Goal: Information Seeking & Learning: Learn about a topic

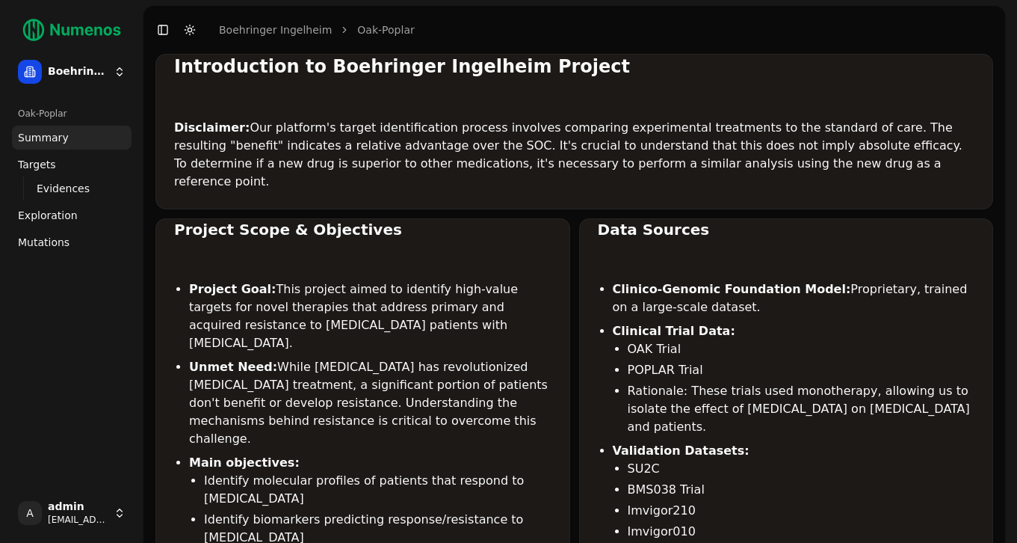
click at [55, 241] on span "Mutations" at bounding box center [44, 242] width 52 height 15
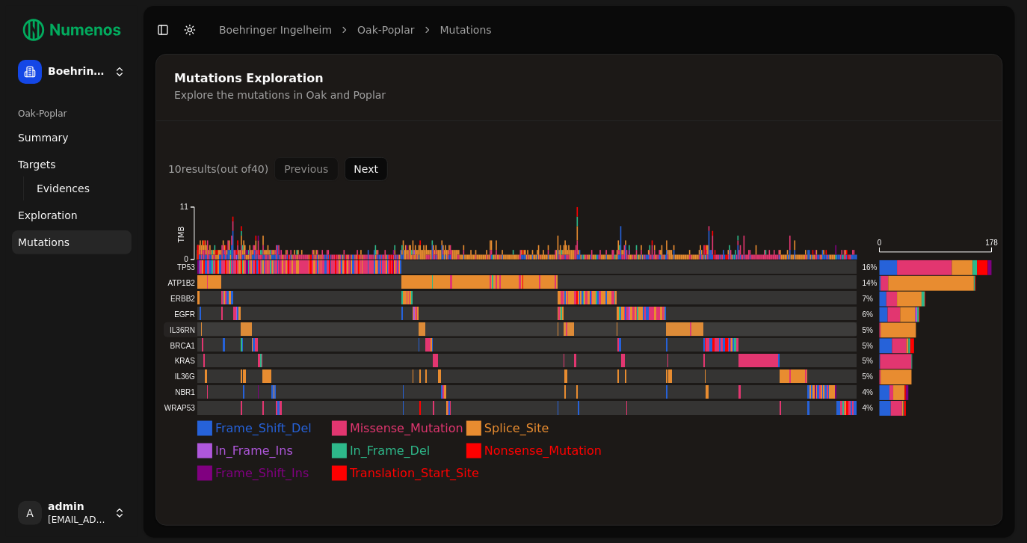
click at [203, 330] on rect at bounding box center [511, 329] width 694 height 15
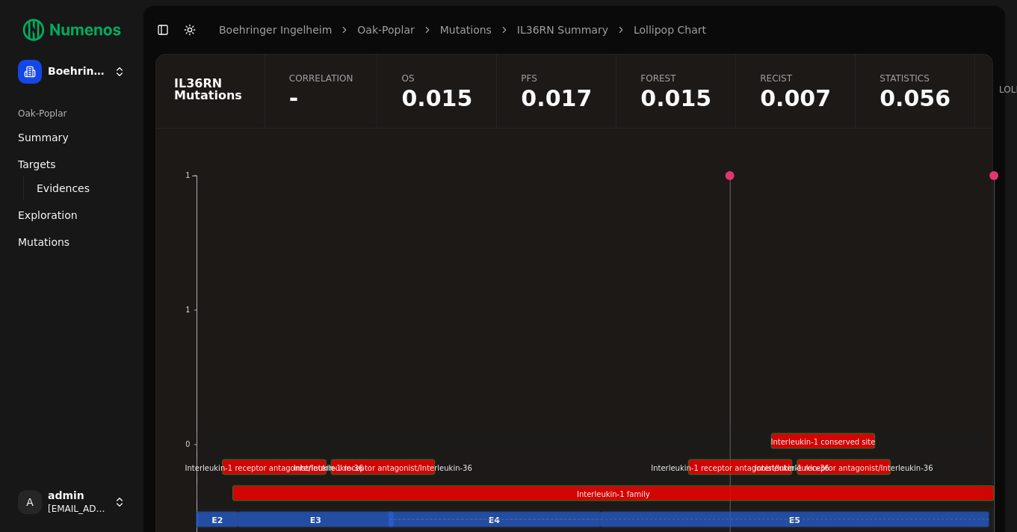
click at [318, 95] on span "-" at bounding box center [321, 98] width 64 height 22
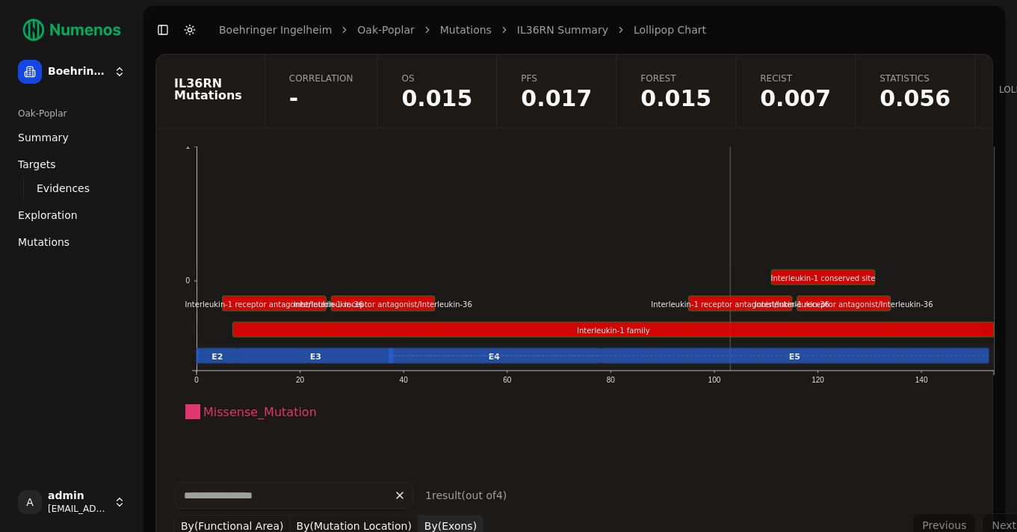
scroll to position [194, 0]
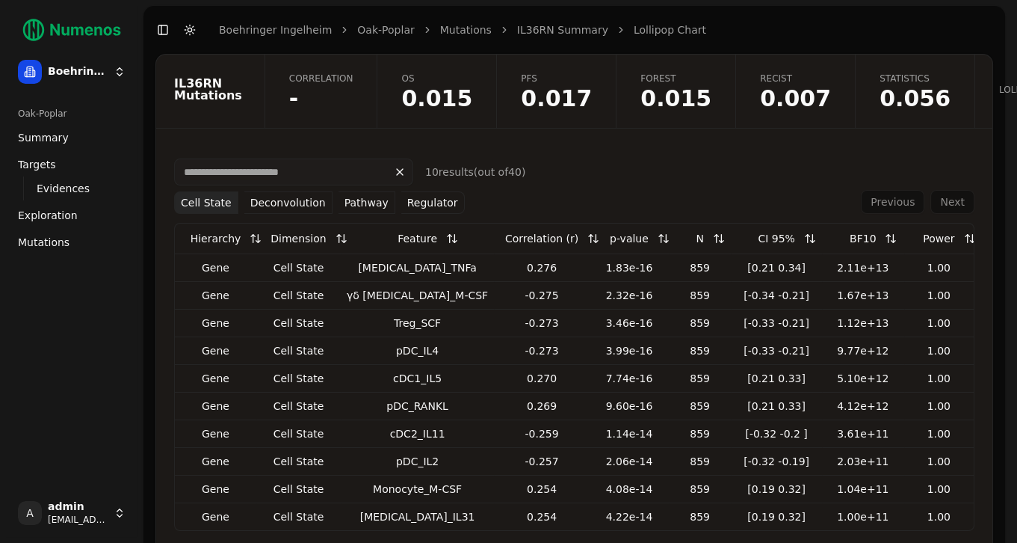
click at [310, 88] on span "-" at bounding box center [321, 98] width 64 height 22
click at [214, 199] on button "Cell State" at bounding box center [206, 202] width 64 height 22
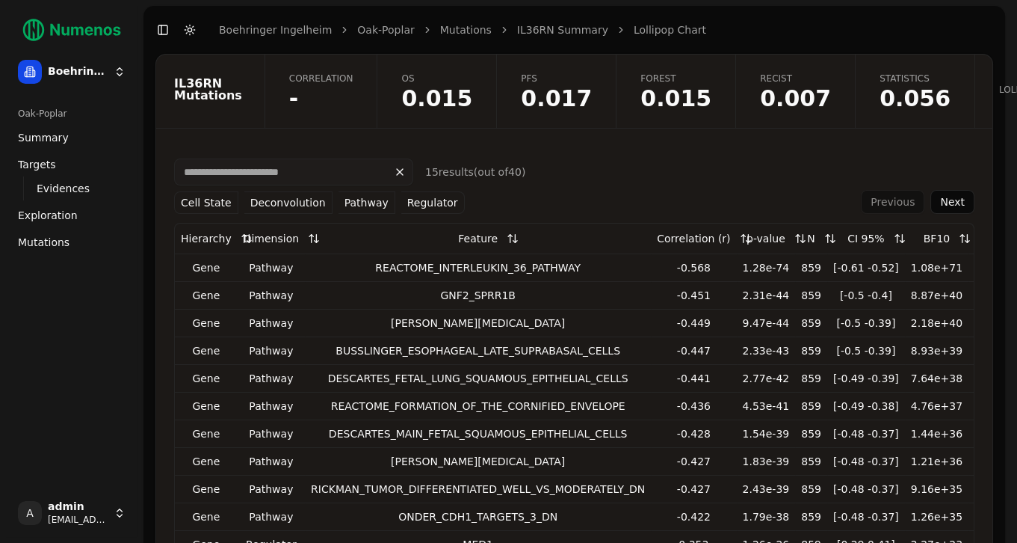
click at [214, 199] on button "Cell State" at bounding box center [206, 202] width 64 height 22
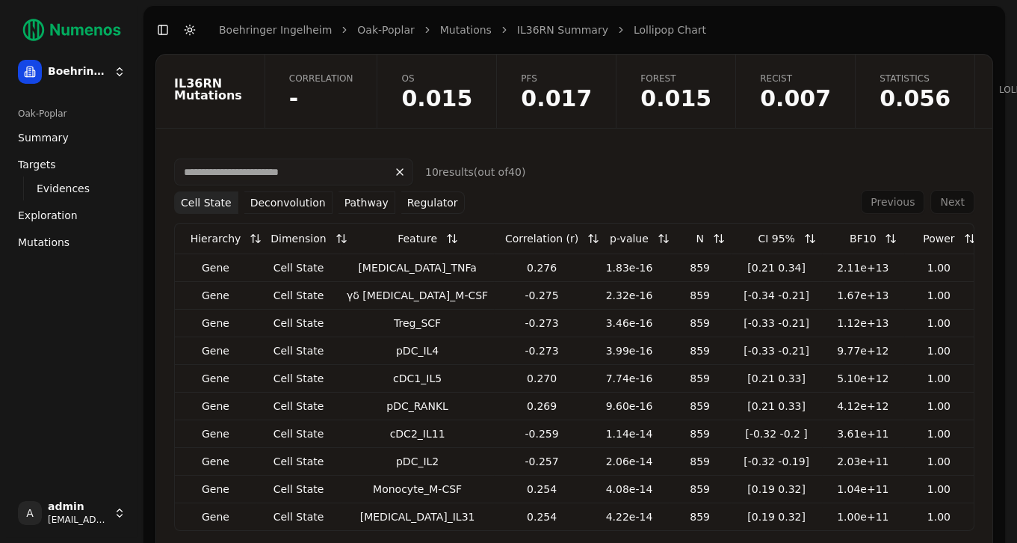
click at [350, 207] on button "Pathway" at bounding box center [367, 202] width 57 height 22
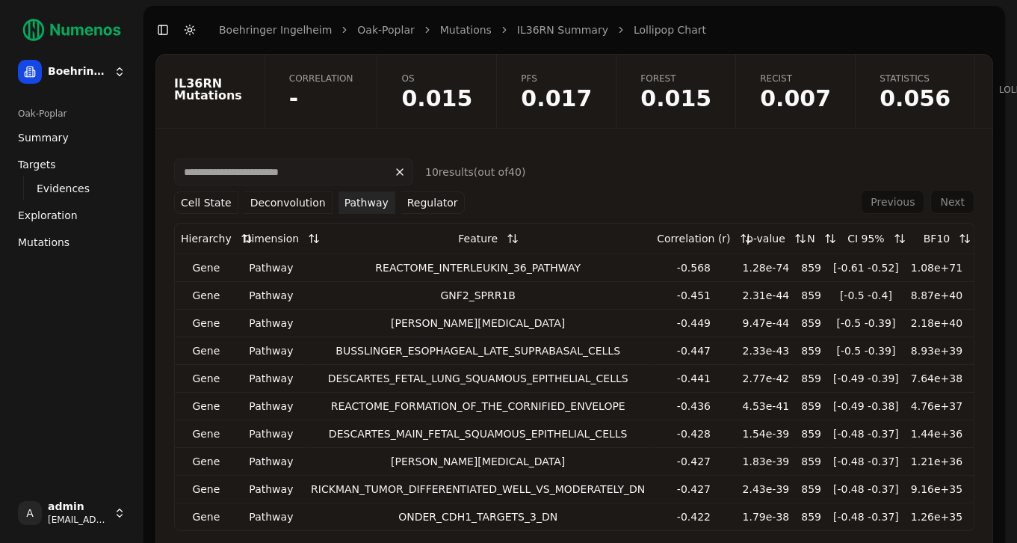
click at [463, 292] on div "GNF2_SPRR1B" at bounding box center [478, 295] width 334 height 15
copy div "GNF2_SPRR1B"
click at [451, 105] on link "OS 0.015" at bounding box center [437, 91] width 120 height 73
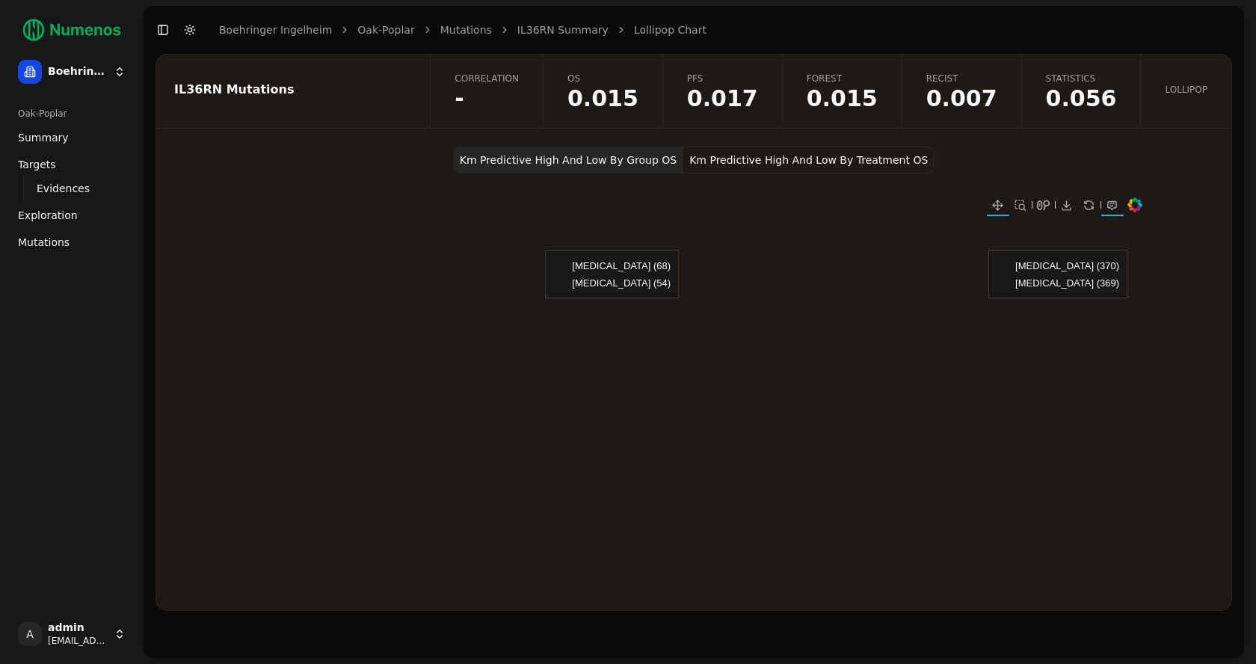
click at [836, 155] on button "Km Predictive High And Low By Treatment OS" at bounding box center [808, 159] width 251 height 27
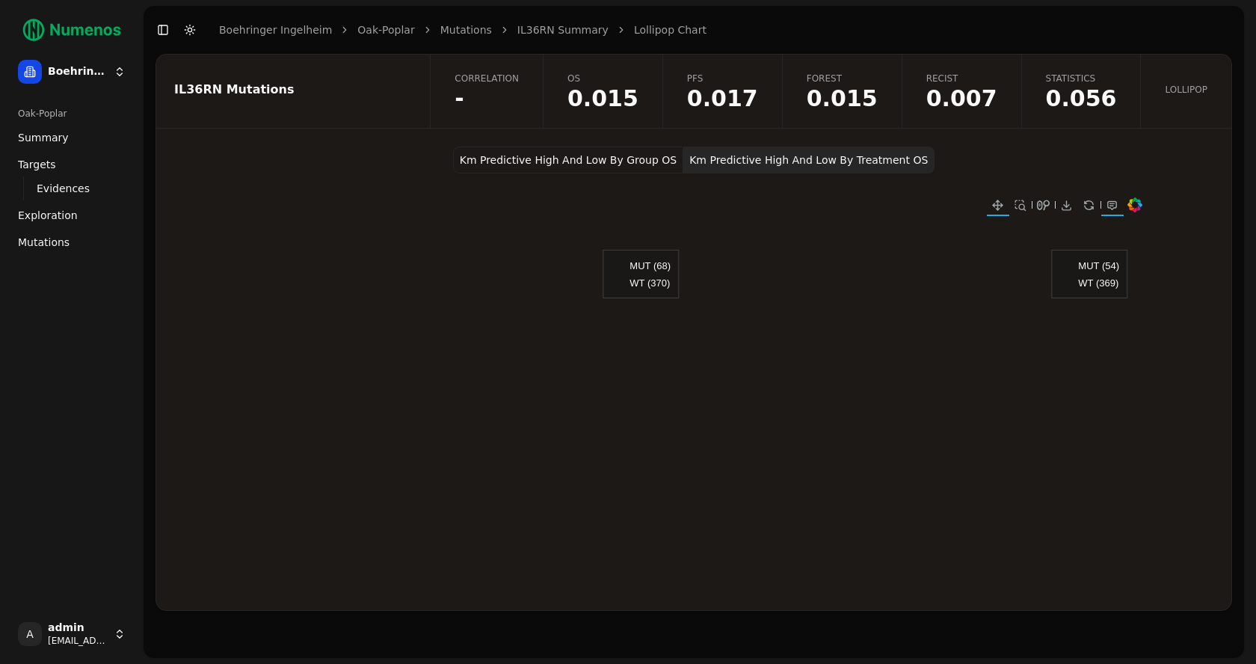
click at [608, 164] on button "Km Predictive High And Low By Group OS" at bounding box center [568, 159] width 230 height 27
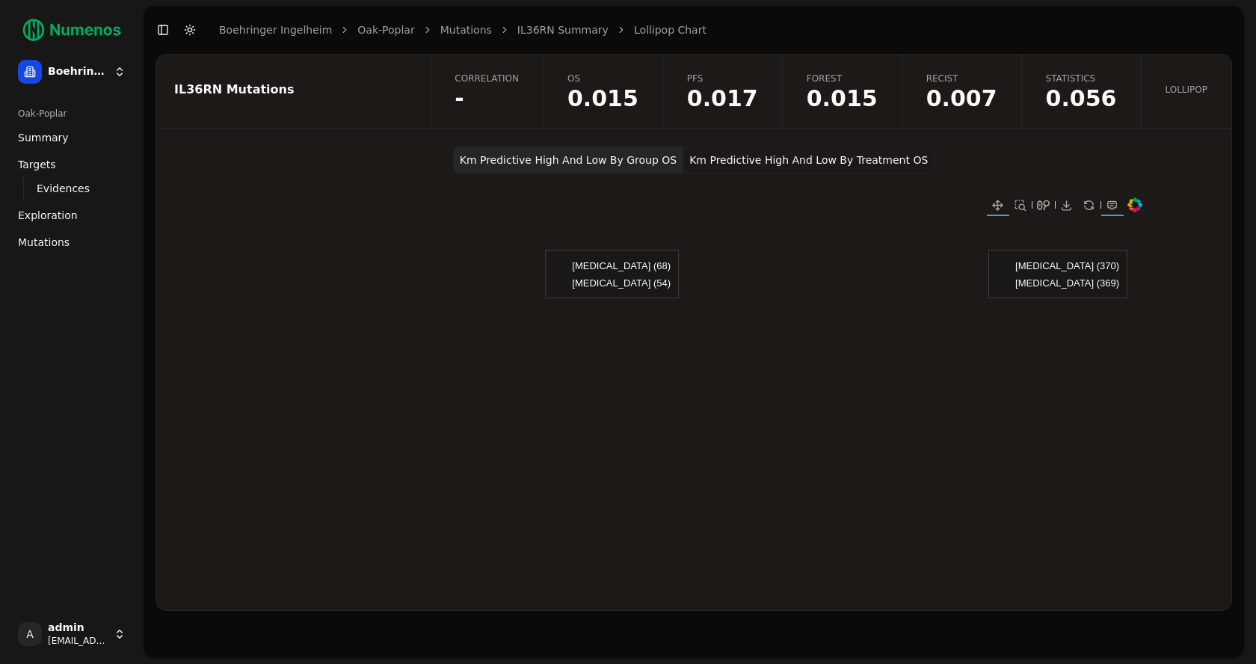
click at [1016, 90] on span "0.056" at bounding box center [1081, 98] width 71 height 22
click at [1016, 90] on span "Lollipop" at bounding box center [1185, 90] width 43 height 12
